Goal: Transaction & Acquisition: Purchase product/service

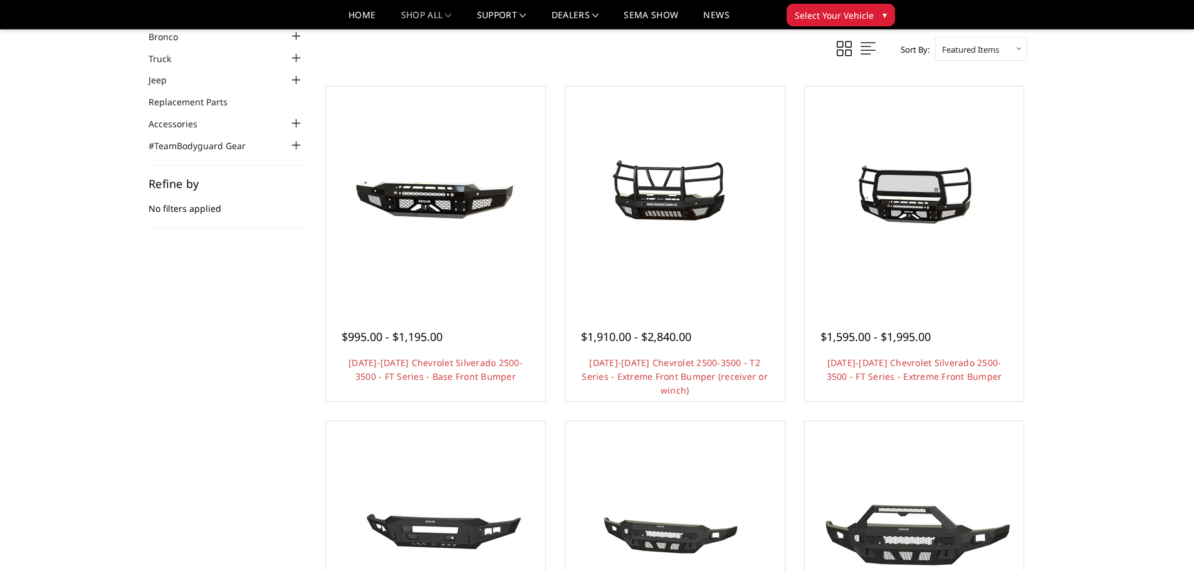
scroll to position [63, 0]
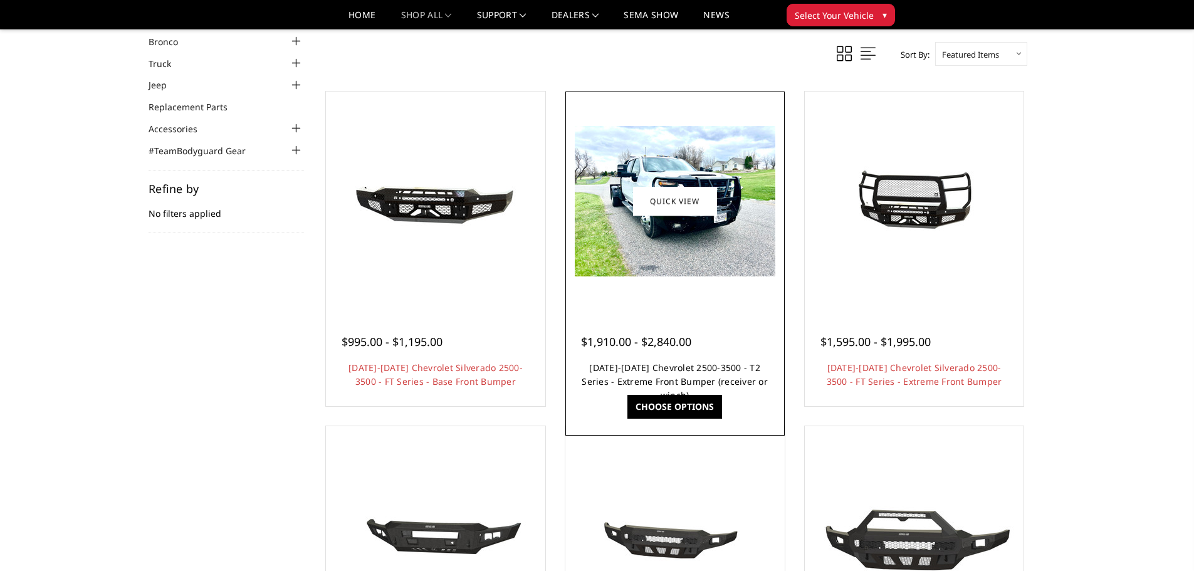
click at [692, 372] on link "[DATE]-[DATE] Chevrolet 2500-3500 - T2 Series - Extreme Front Bumper (receiver …" at bounding box center [674, 381] width 186 height 39
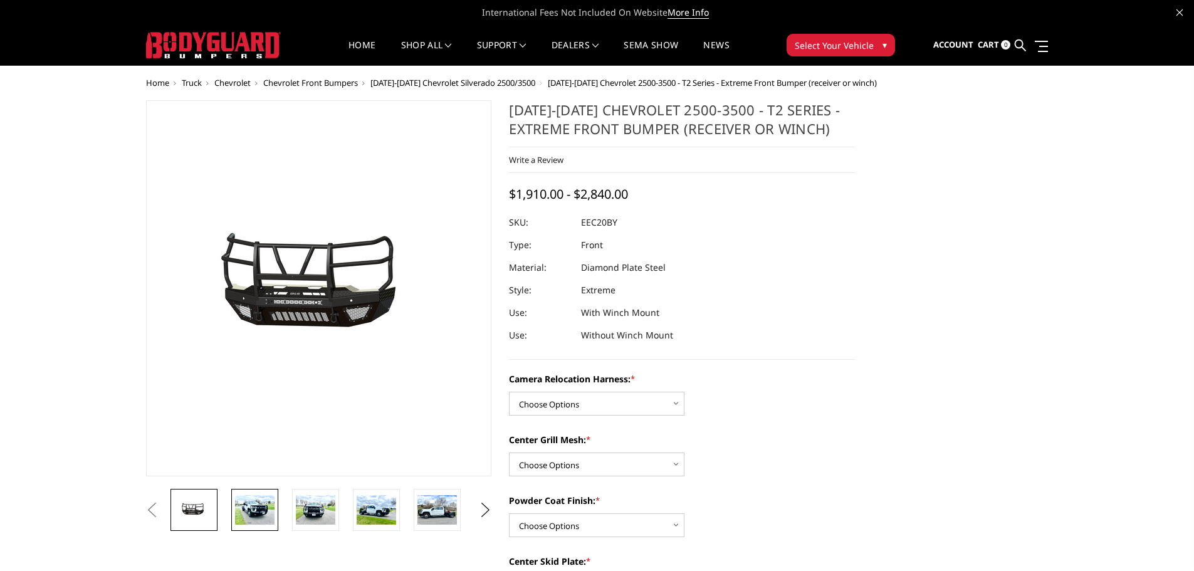
click at [252, 506] on img at bounding box center [254, 509] width 39 height 29
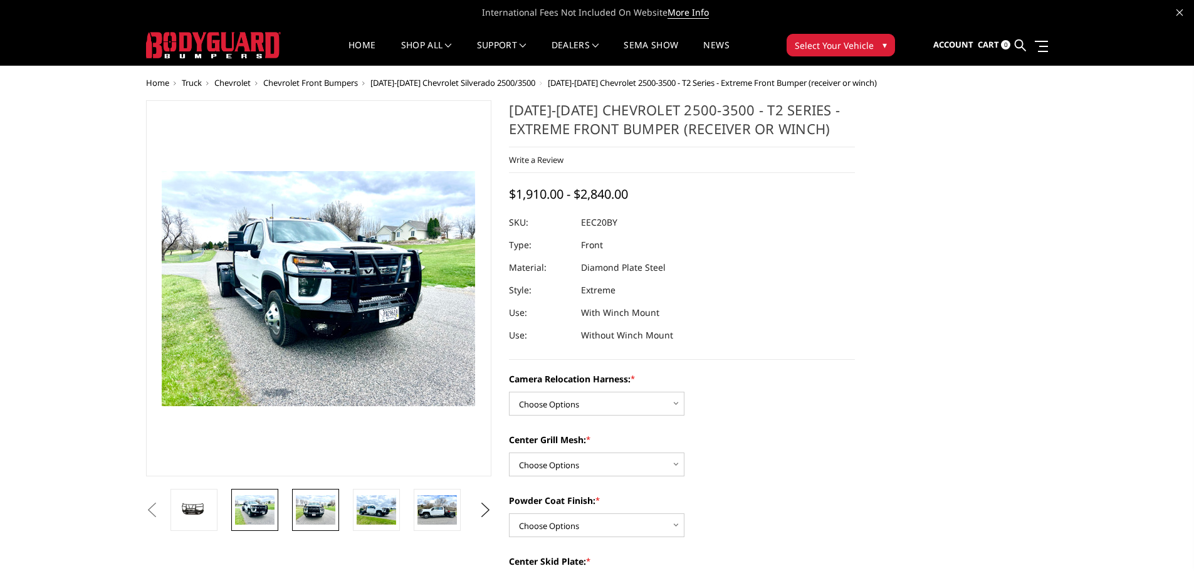
click at [304, 504] on img at bounding box center [315, 509] width 39 height 29
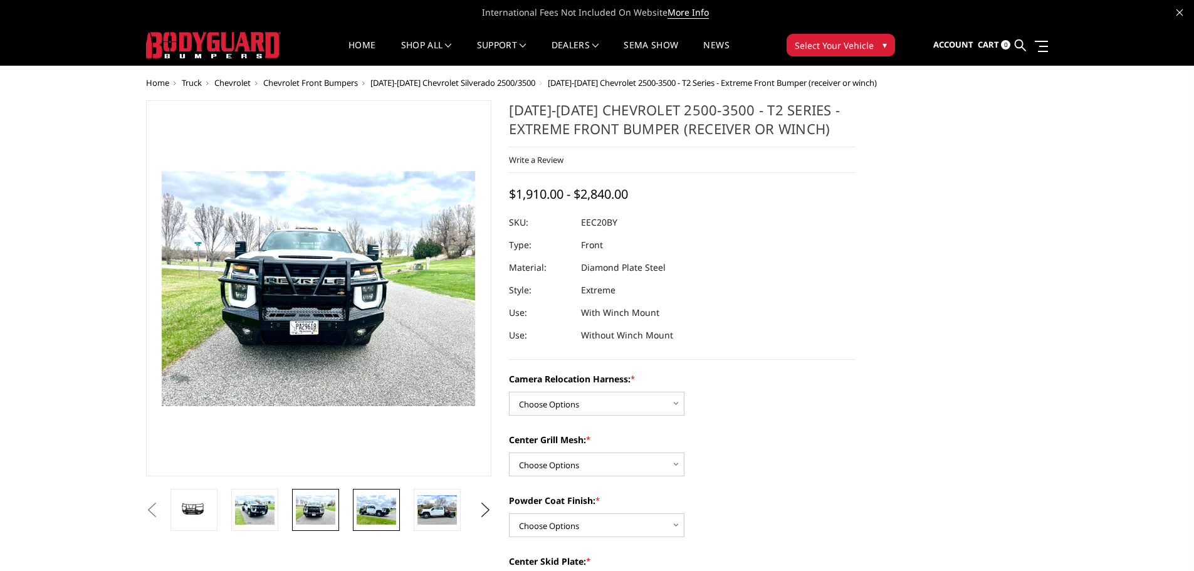
click at [385, 516] on img at bounding box center [375, 509] width 39 height 29
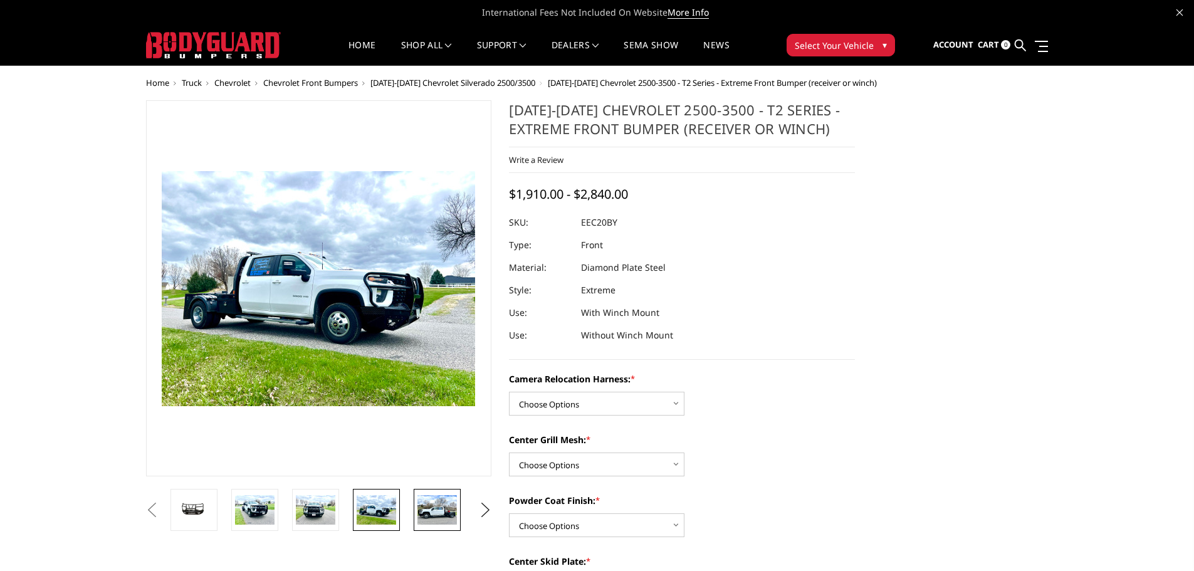
click at [424, 509] on img at bounding box center [436, 509] width 39 height 29
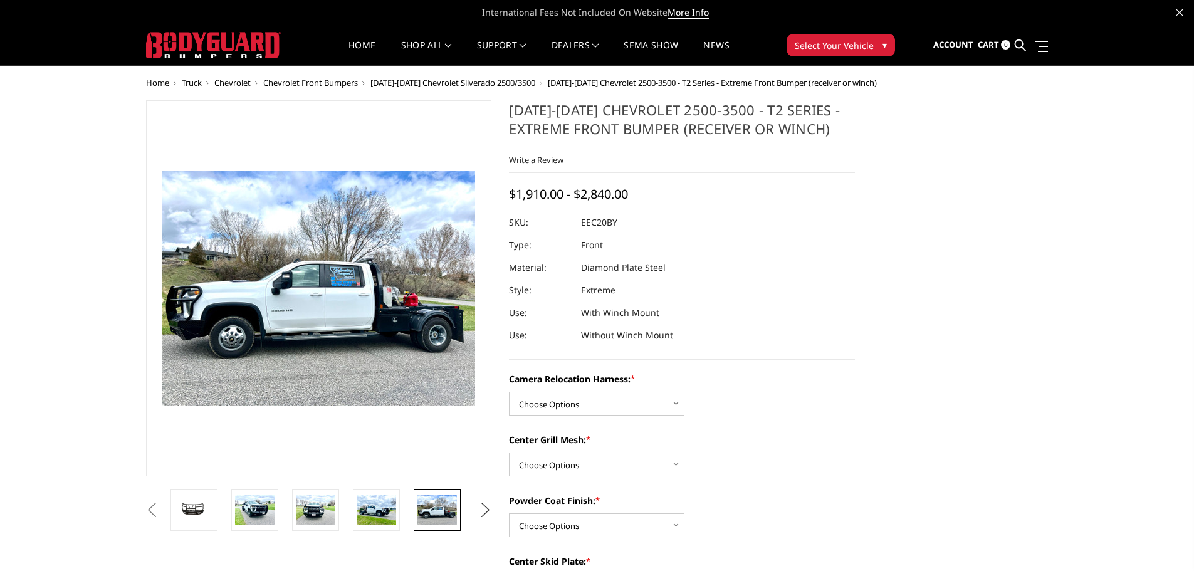
click at [485, 503] on button "Next" at bounding box center [485, 510] width 19 height 19
click at [442, 512] on img at bounding box center [436, 509] width 39 height 26
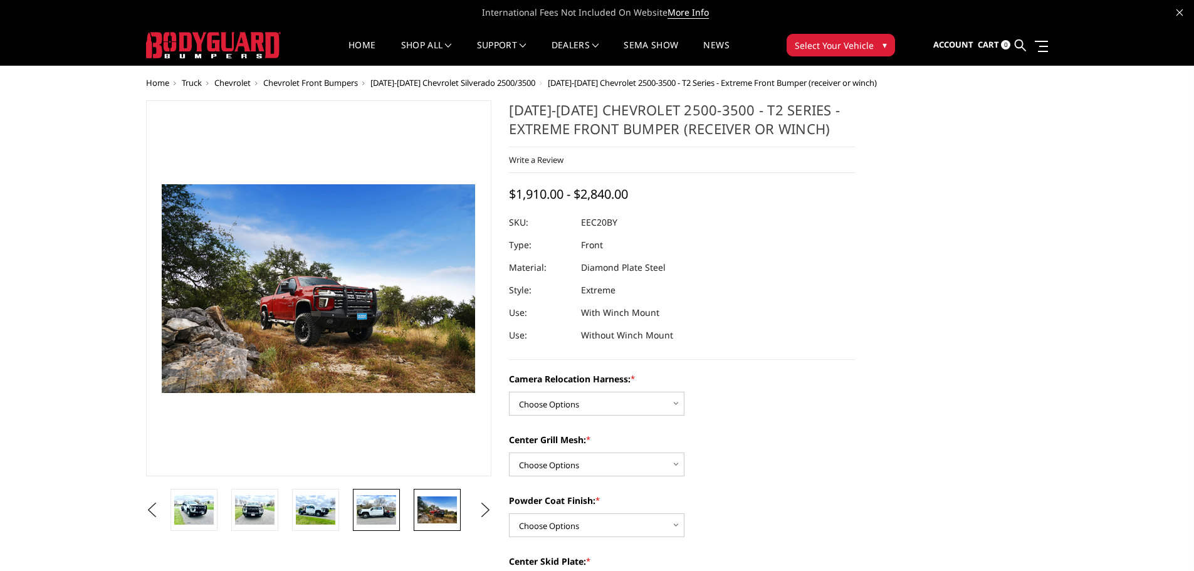
click at [376, 513] on img at bounding box center [375, 509] width 39 height 29
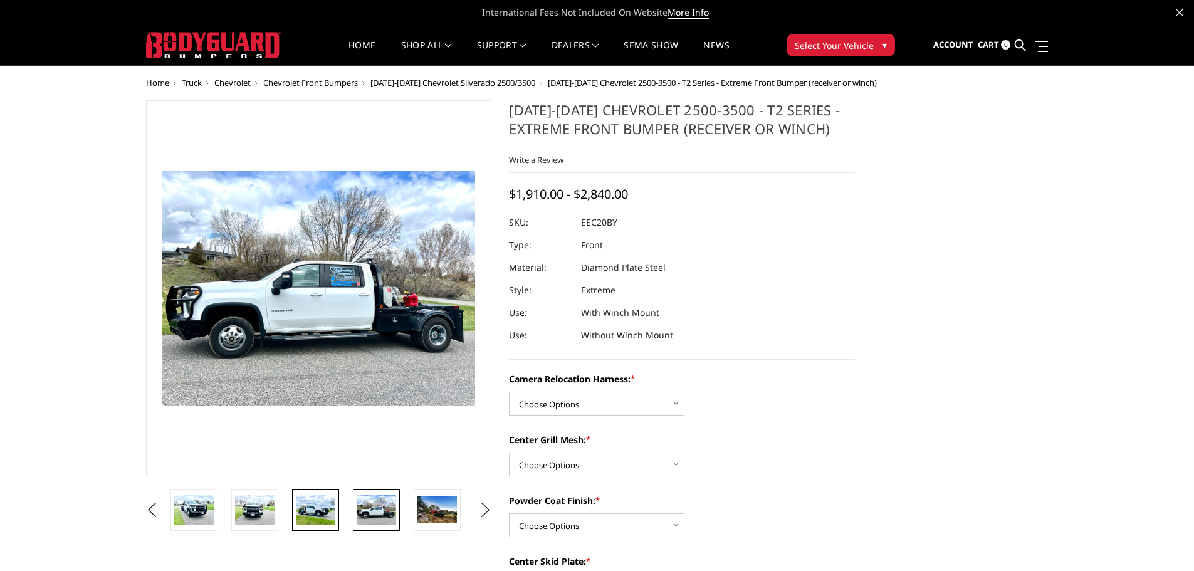
click at [298, 511] on img at bounding box center [315, 509] width 39 height 29
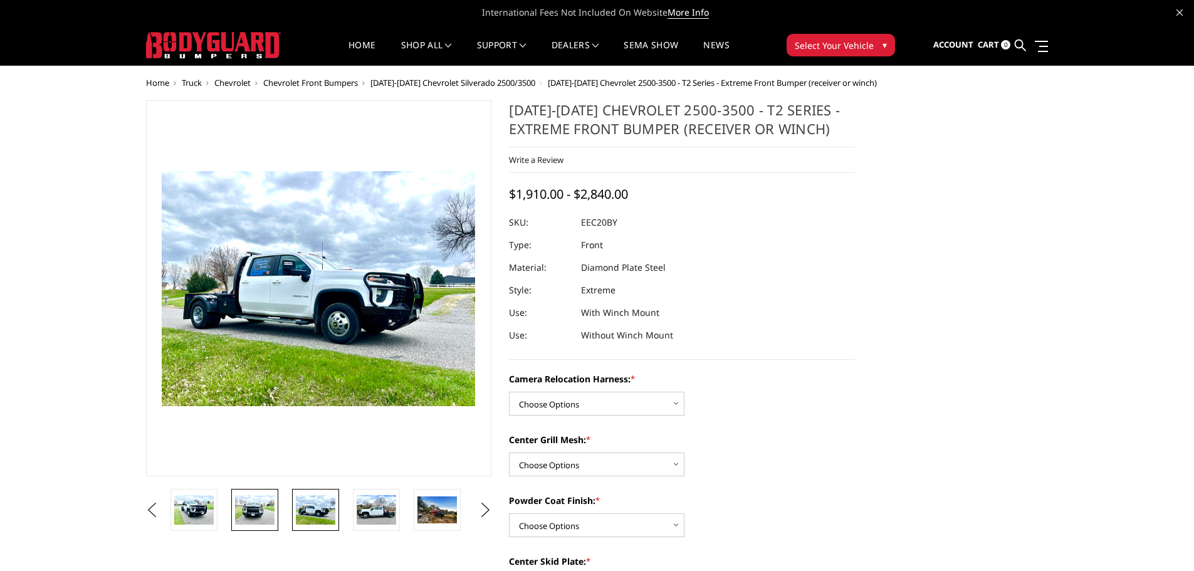
click at [252, 509] on img at bounding box center [254, 509] width 39 height 29
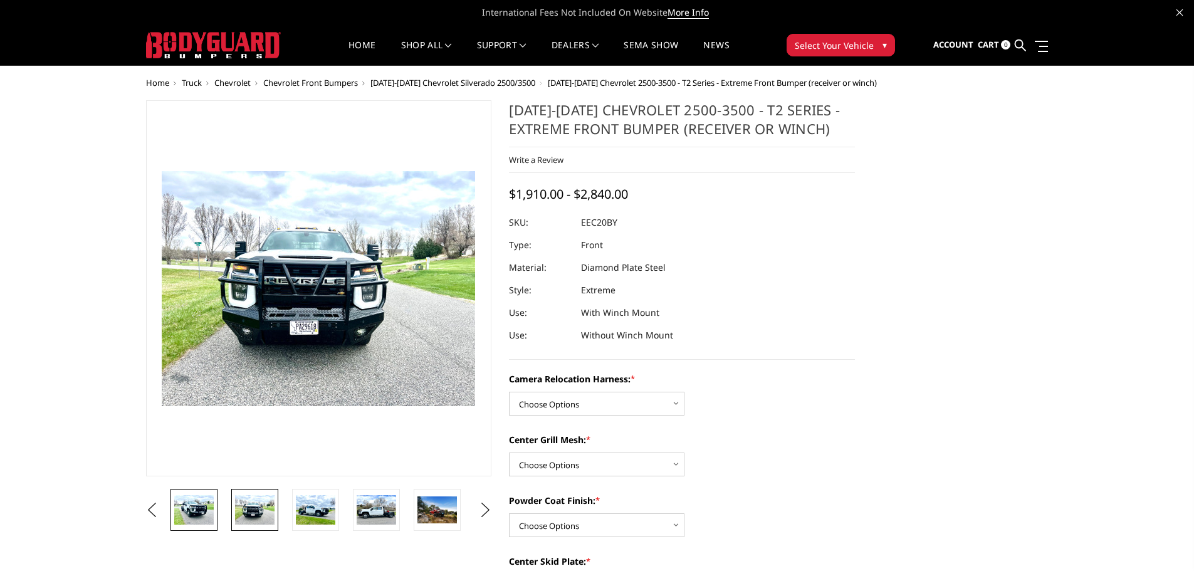
click at [206, 511] on img at bounding box center [193, 509] width 39 height 29
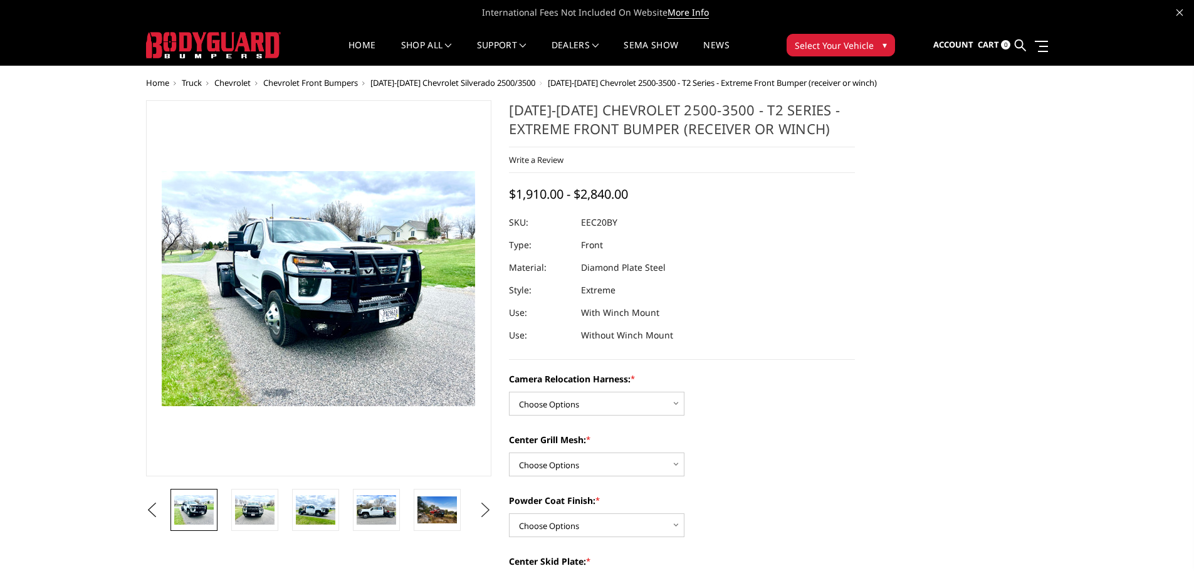
click at [486, 513] on button "Next" at bounding box center [485, 510] width 19 height 19
click at [446, 511] on img at bounding box center [436, 509] width 39 height 29
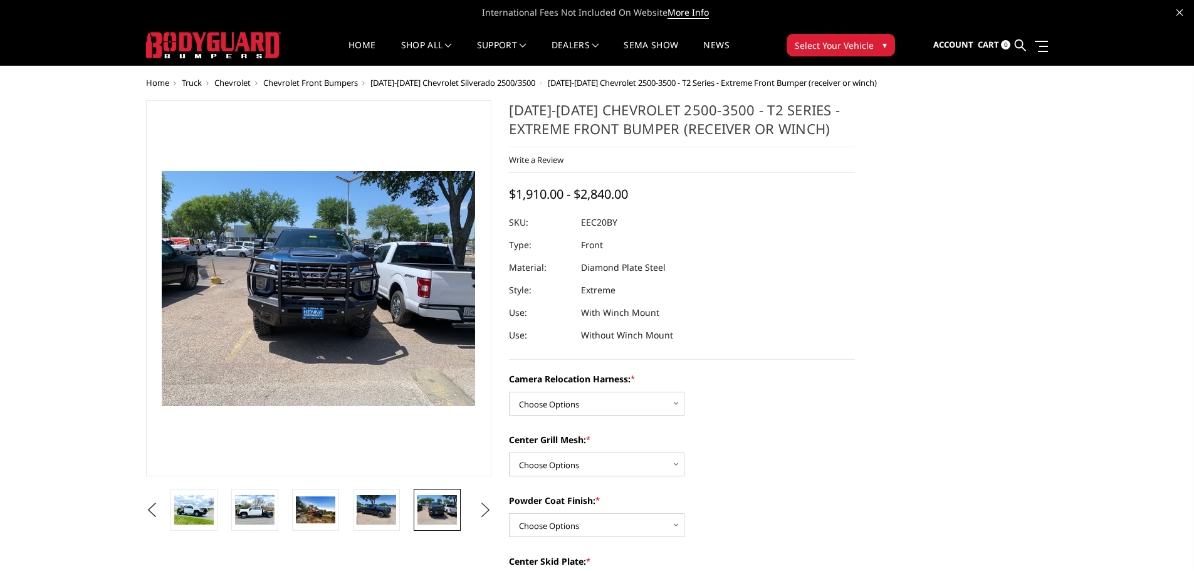
click at [482, 508] on button "Next" at bounding box center [485, 510] width 19 height 19
click at [437, 514] on img at bounding box center [436, 509] width 39 height 29
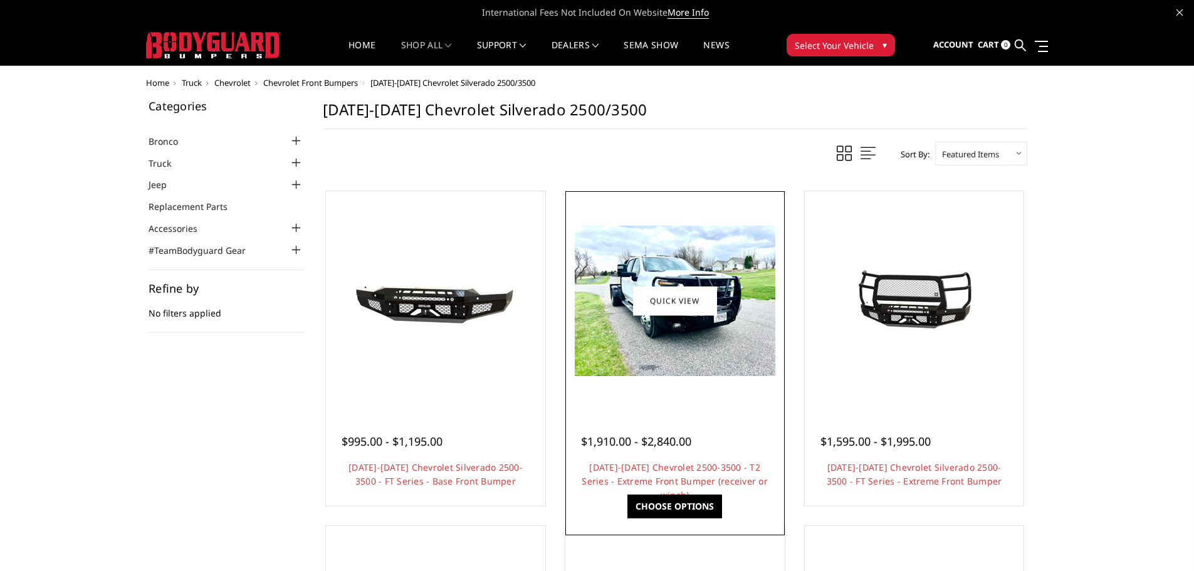
click at [677, 320] on img at bounding box center [675, 301] width 200 height 150
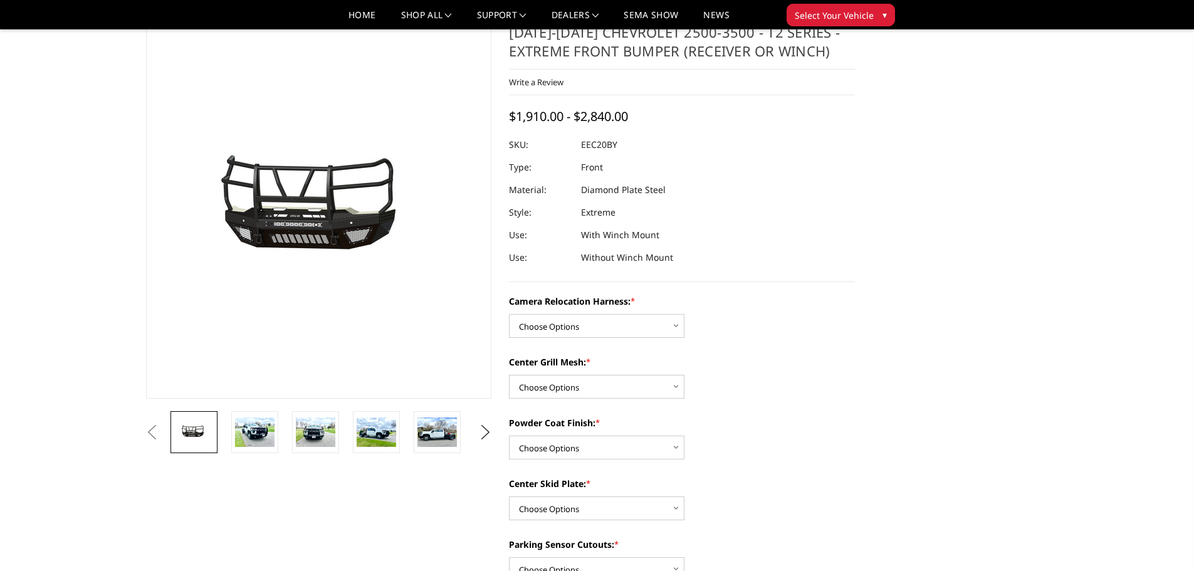
scroll to position [63, 0]
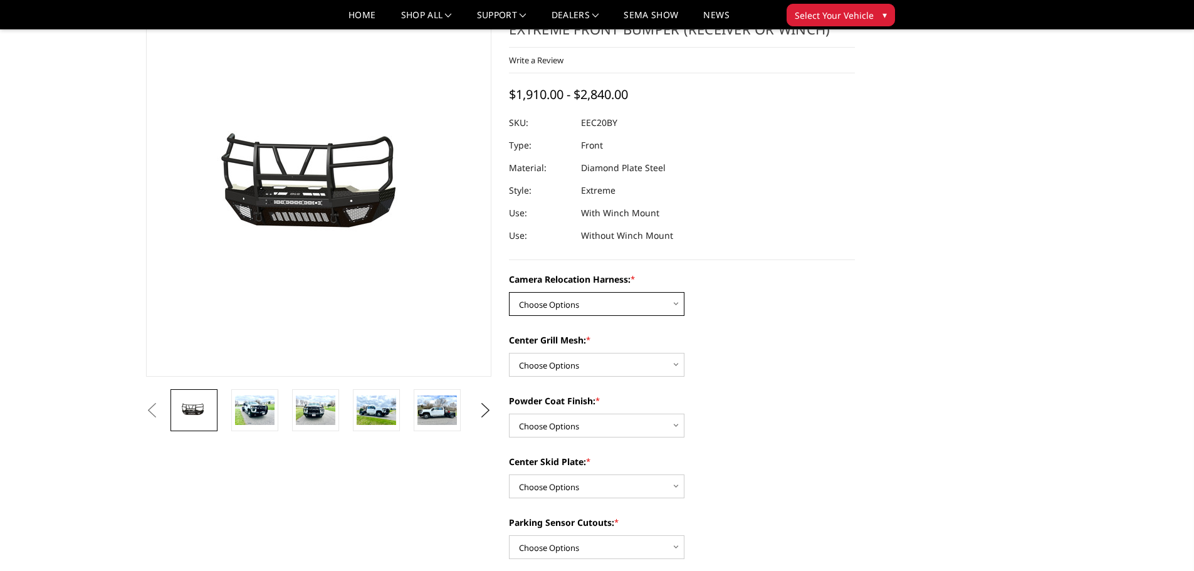
click at [658, 303] on select "Choose Options Without camera harness With camera harness" at bounding box center [596, 304] width 175 height 24
select select "3775"
click at [509, 292] on select "Choose Options Without camera harness With camera harness" at bounding box center [596, 304] width 175 height 24
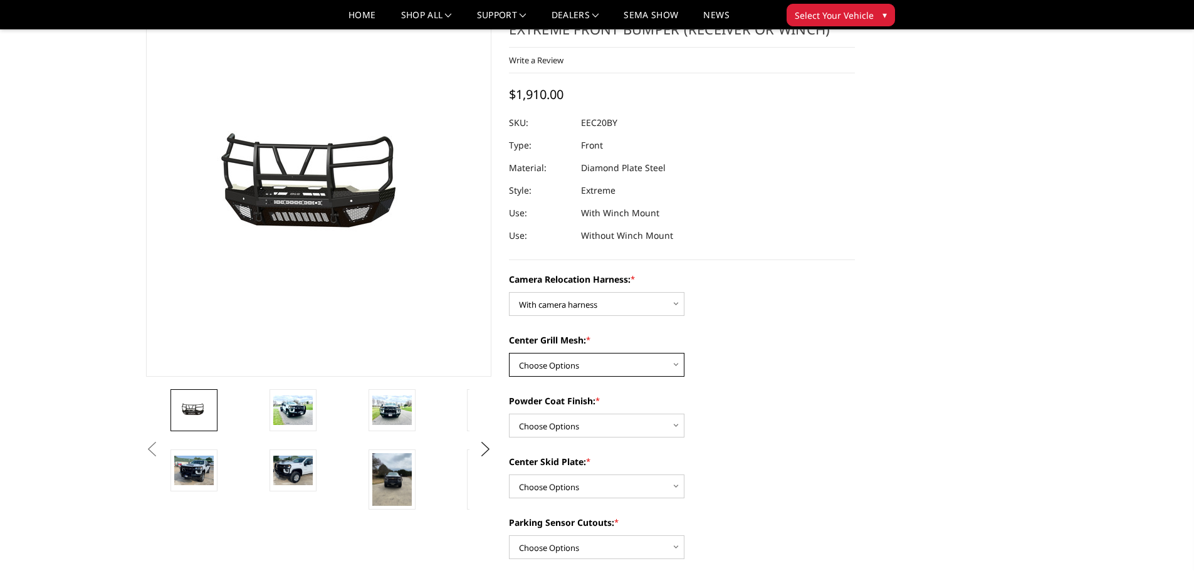
click at [650, 369] on select "Choose Options Without expanded metal With expanded metal" at bounding box center [596, 365] width 175 height 24
select select "3774"
click at [509, 353] on select "Choose Options Without expanded metal With expanded metal" at bounding box center [596, 365] width 175 height 24
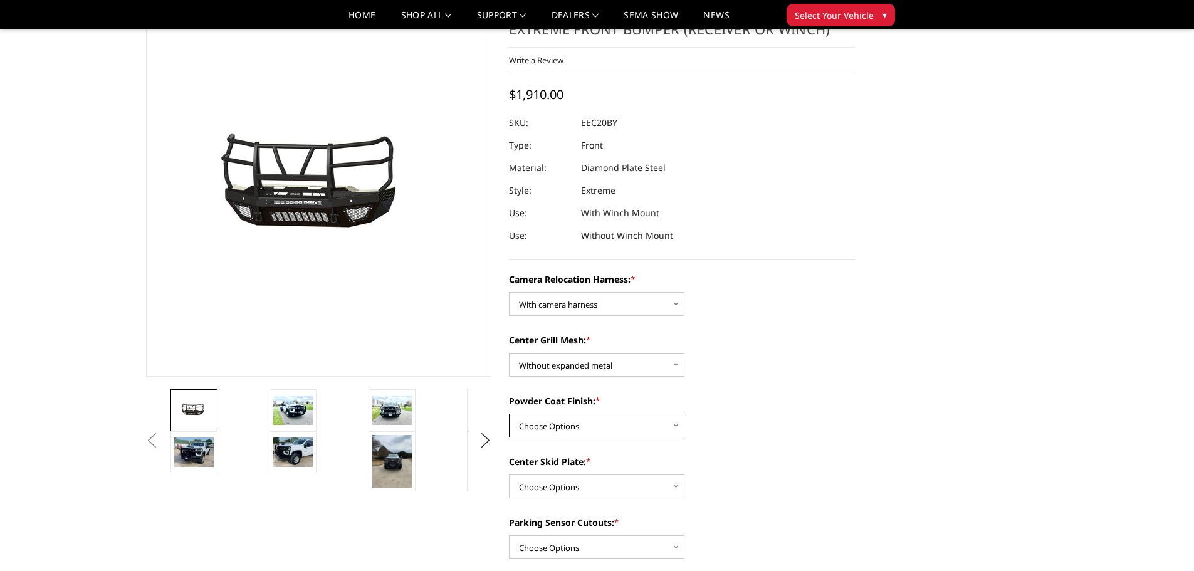
click at [608, 421] on select "Choose Options Textured Black Powder Coat Gloss Black Powder Coat Bare Metal" at bounding box center [596, 426] width 175 height 24
select select "3772"
click at [509, 414] on select "Choose Options Textured Black Powder Coat Gloss Black Powder Coat Bare Metal" at bounding box center [596, 426] width 175 height 24
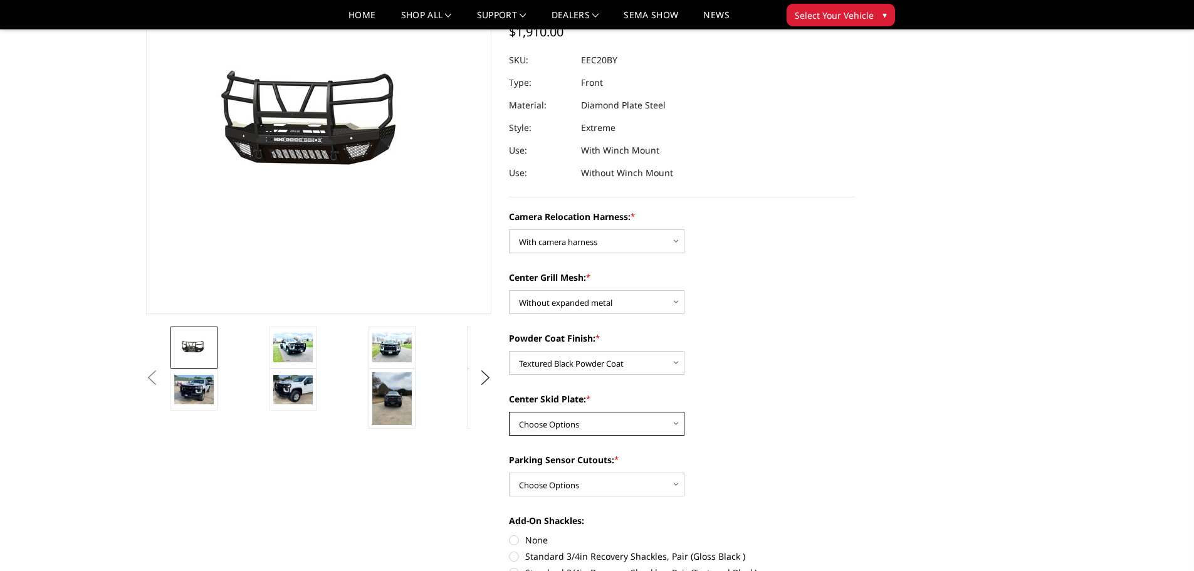
click at [645, 419] on select "Choose Options Winch Mount Skid Plate Standard Skid Plate (included) 2" Receive…" at bounding box center [596, 424] width 175 height 24
select select "3769"
click at [509, 412] on select "Choose Options Winch Mount Skid Plate Standard Skid Plate (included) 2" Receive…" at bounding box center [596, 424] width 175 height 24
click at [658, 486] on select "Choose Options Yes - With Parking Sensor Cutouts" at bounding box center [596, 484] width 175 height 24
select select "3766"
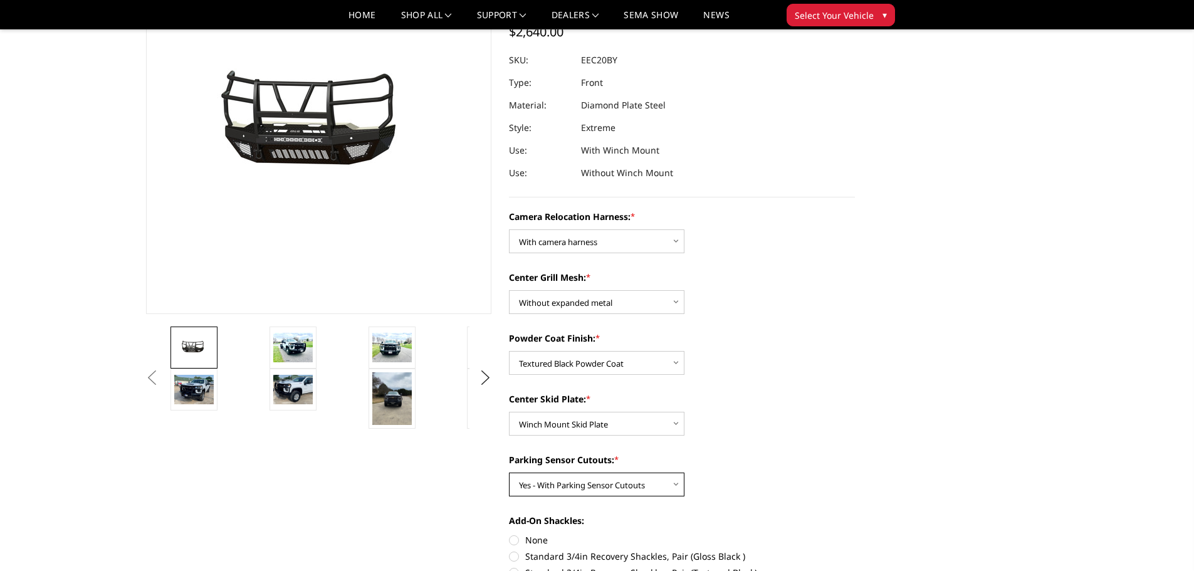
click at [509, 472] on select "Choose Options Yes - With Parking Sensor Cutouts" at bounding box center [596, 484] width 175 height 24
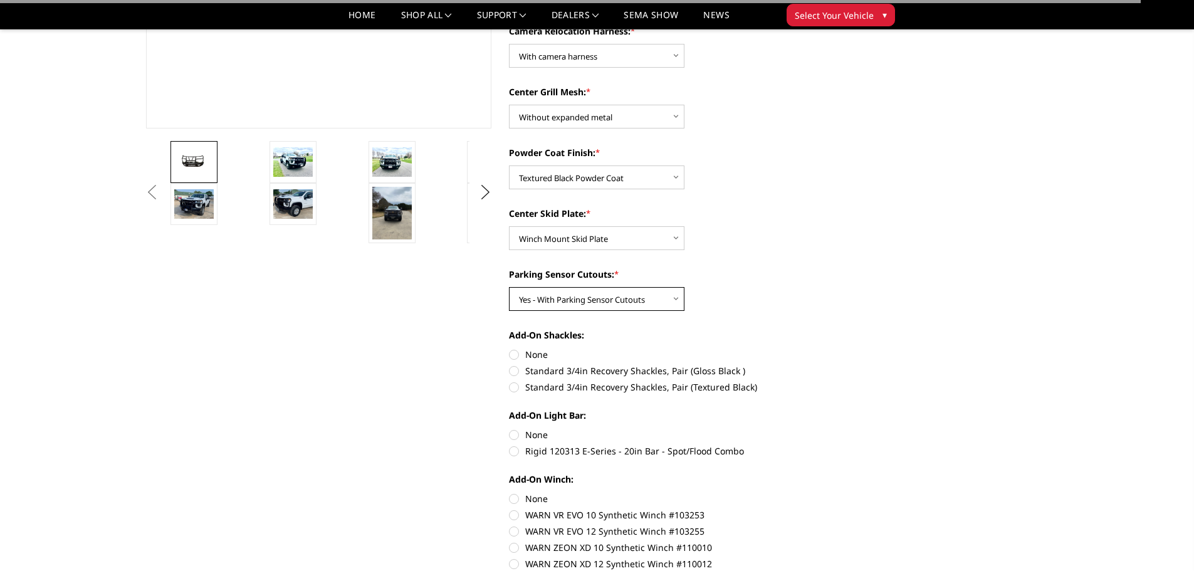
scroll to position [313, 0]
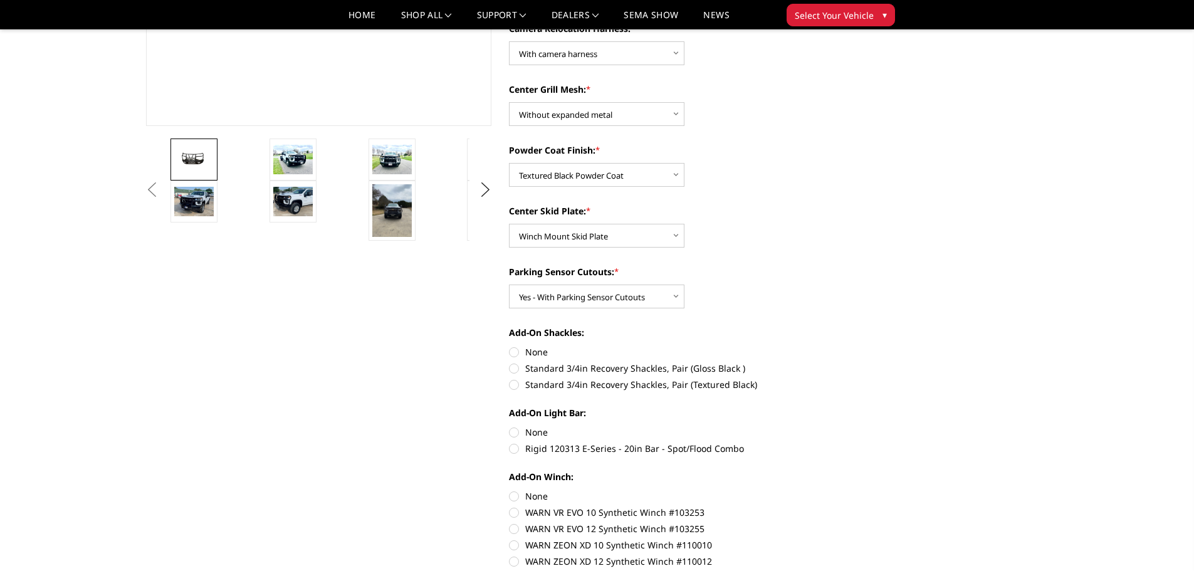
click at [516, 383] on label "Standard 3/4in Recovery Shackles, Pair (Textured Black)" at bounding box center [682, 384] width 346 height 13
click at [855, 362] on input "Standard 3/4in Recovery Shackles, Pair (Textured Black)" at bounding box center [855, 362] width 1 height 1
radio input "true"
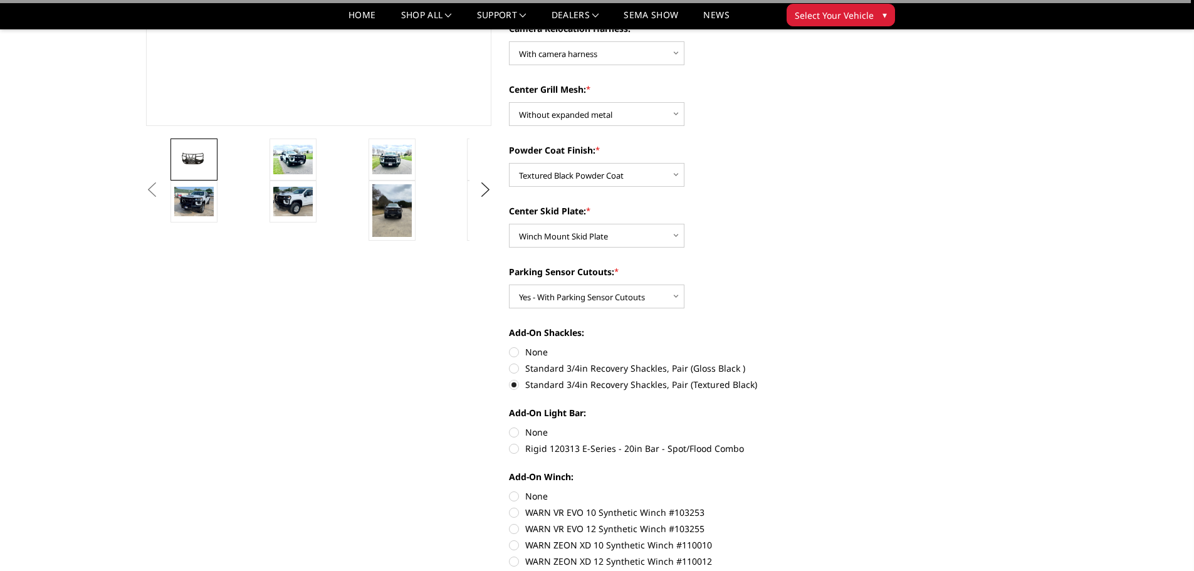
scroll to position [376, 0]
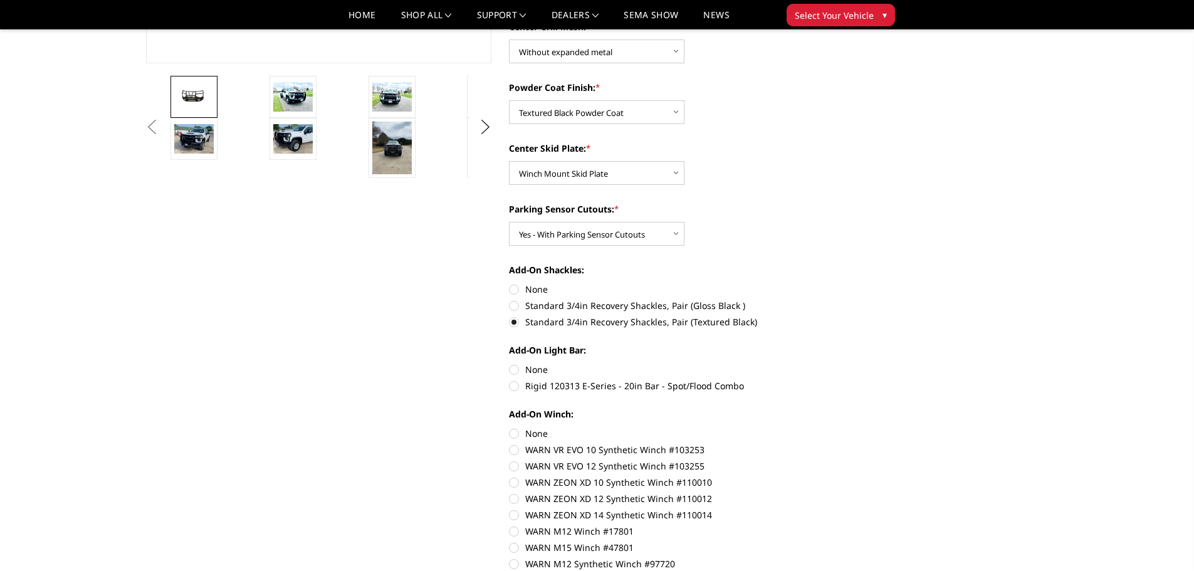
click at [516, 368] on label "None" at bounding box center [682, 369] width 346 height 13
click at [509, 363] on input "None" at bounding box center [509, 363] width 1 height 1
radio input "true"
click at [514, 430] on label "None" at bounding box center [682, 433] width 346 height 13
click at [509, 427] on input "None" at bounding box center [509, 427] width 1 height 1
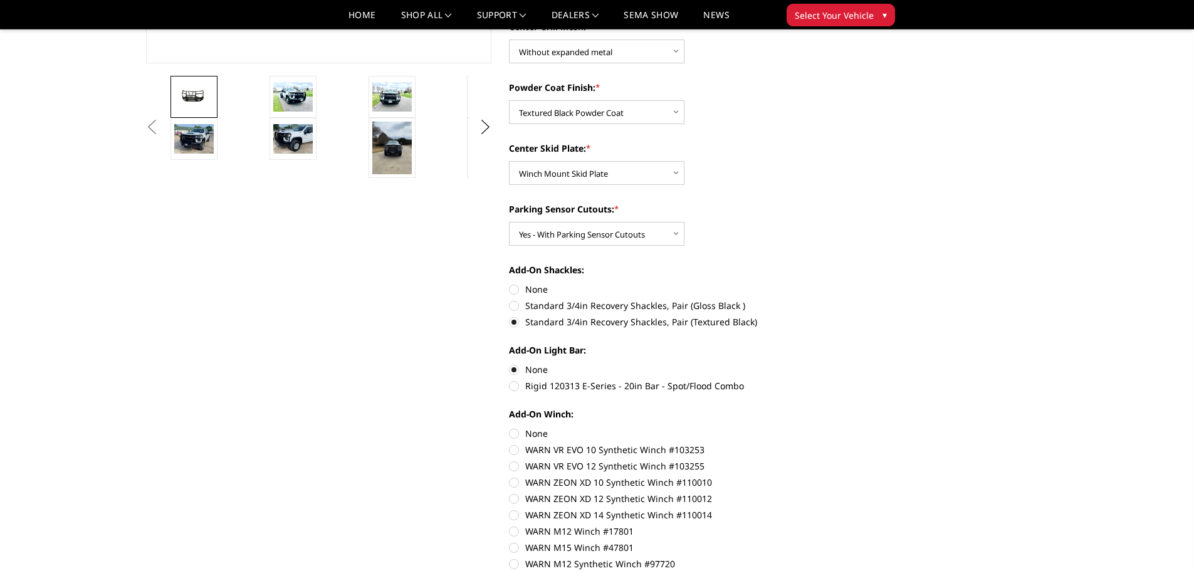
radio input "true"
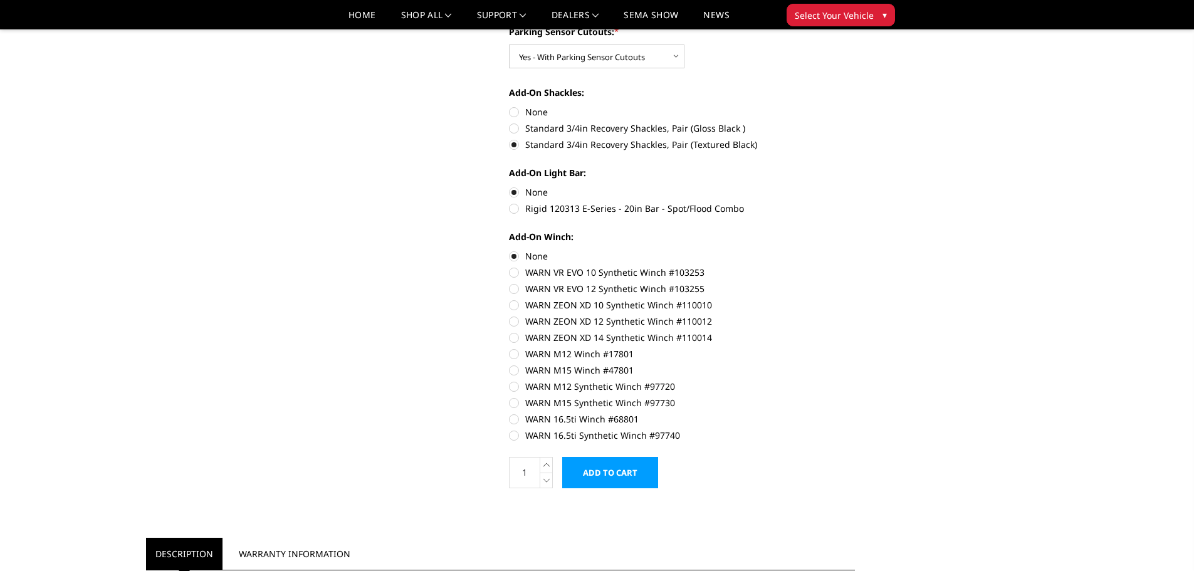
scroll to position [564, 0]
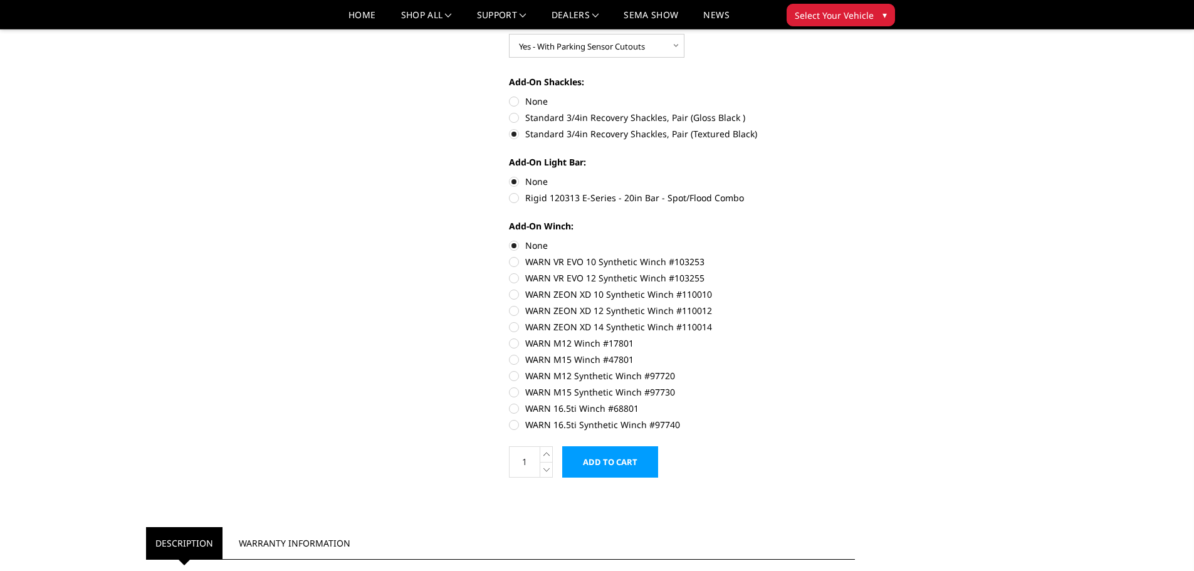
click at [513, 379] on label "WARN M12 Synthetic Winch #97720" at bounding box center [682, 375] width 346 height 13
click at [855, 353] on input "WARN M12 Synthetic Winch #97720" at bounding box center [855, 353] width 1 height 1
radio input "true"
click at [513, 376] on label "WARN M12 Synthetic Winch #97720" at bounding box center [682, 375] width 346 height 13
click at [855, 353] on input "WARN M12 Synthetic Winch #97720" at bounding box center [855, 353] width 1 height 1
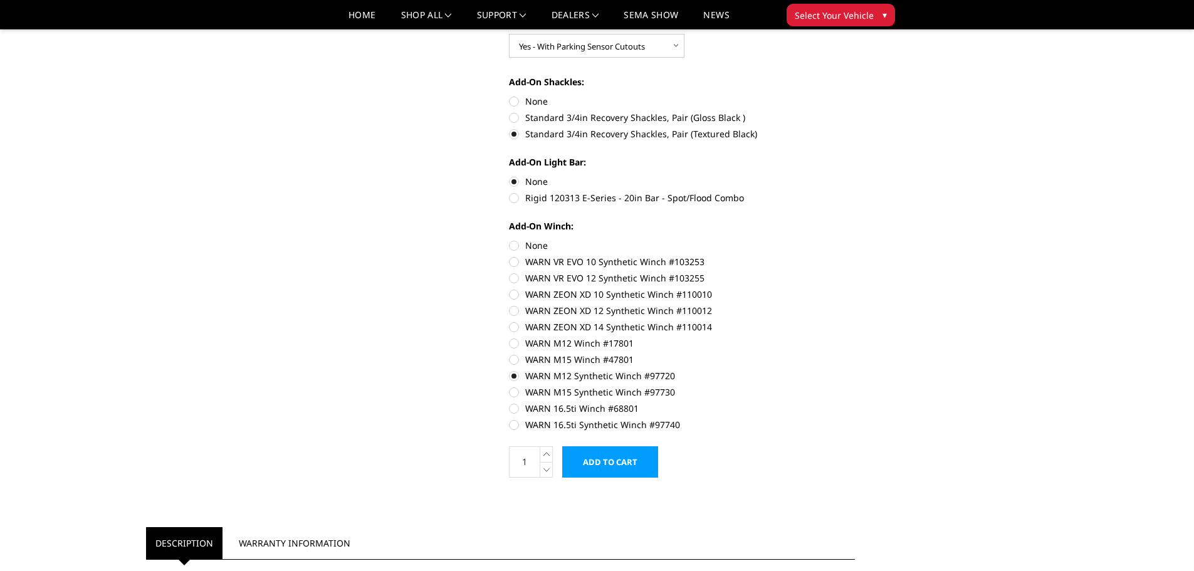
click at [511, 246] on label "None" at bounding box center [682, 245] width 346 height 13
click at [509, 239] on input "None" at bounding box center [509, 239] width 1 height 1
radio input "true"
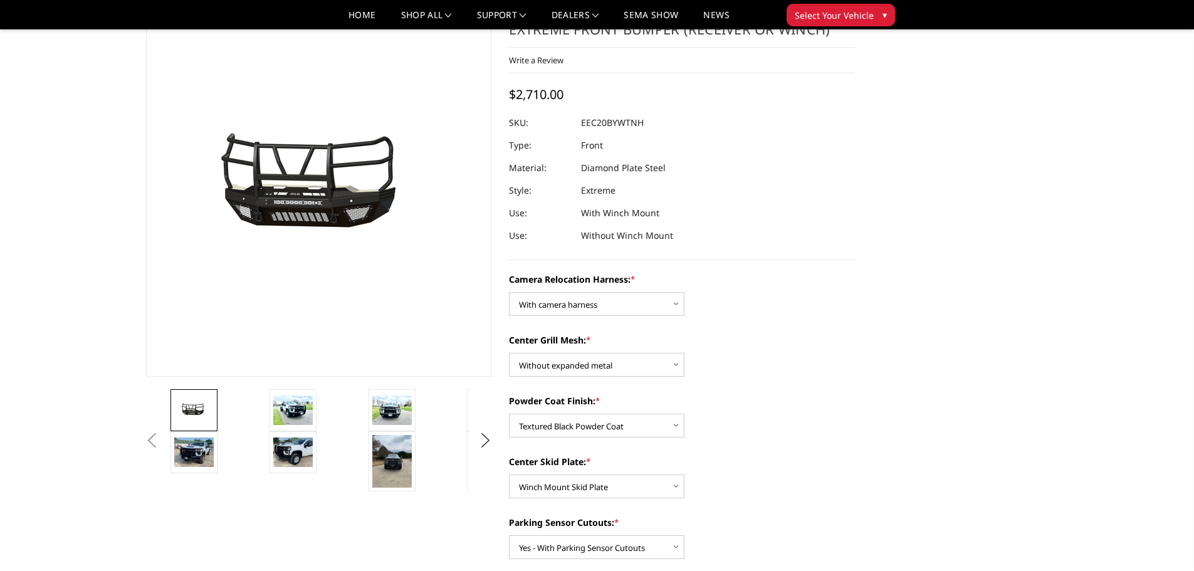
scroll to position [0, 0]
